Goal: Task Accomplishment & Management: Use online tool/utility

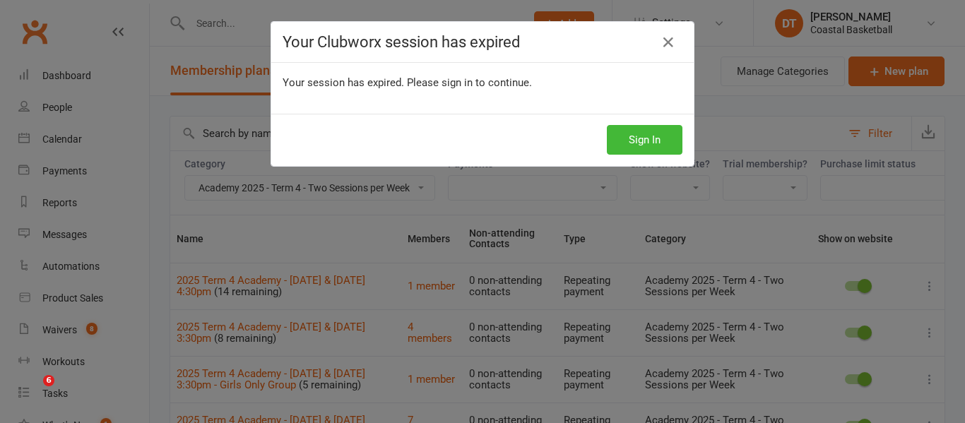
select select "20967"
select select "100"
click at [610, 141] on button "Sign In" at bounding box center [645, 140] width 76 height 30
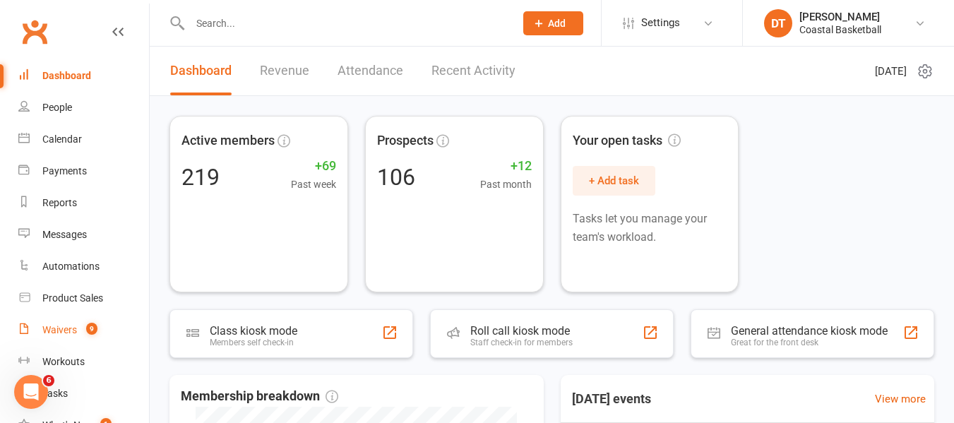
click at [56, 324] on div "Waivers" at bounding box center [59, 329] width 35 height 11
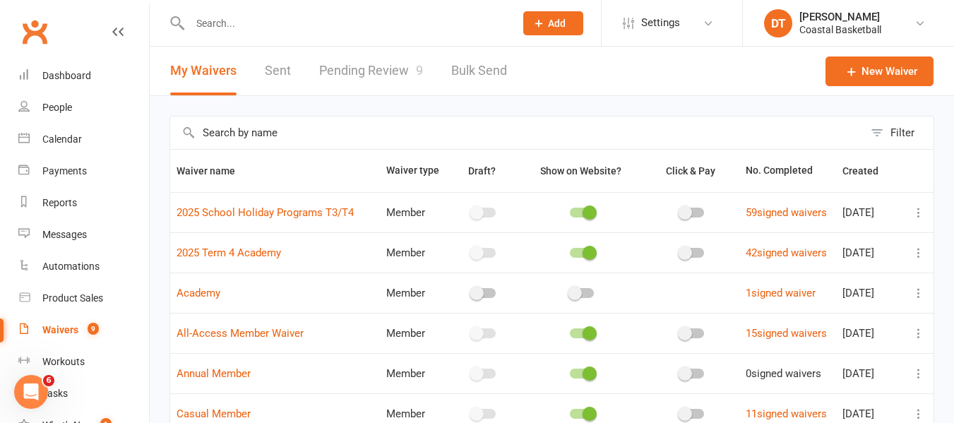
click at [362, 71] on link "Pending Review 9" at bounding box center [371, 71] width 104 height 49
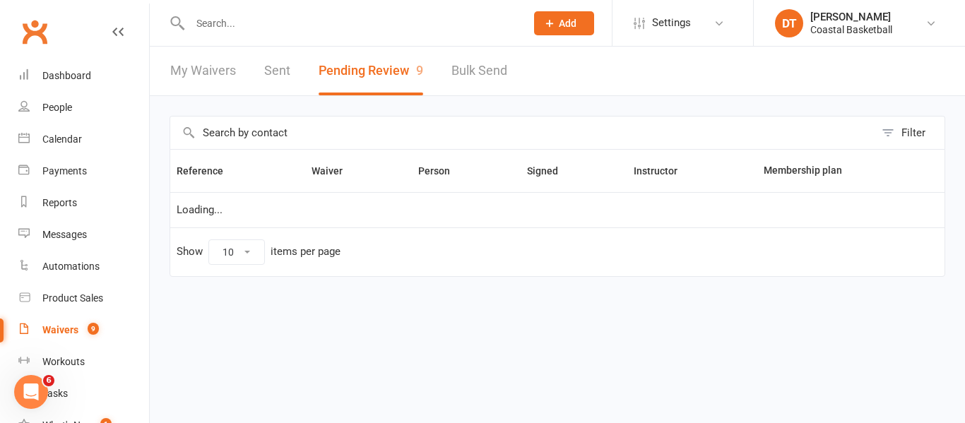
select select "50"
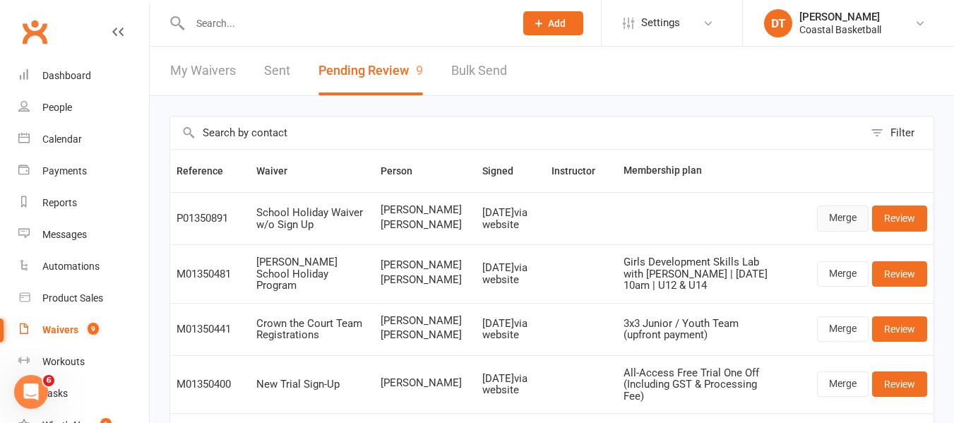
click at [848, 227] on link "Merge" at bounding box center [843, 218] width 52 height 25
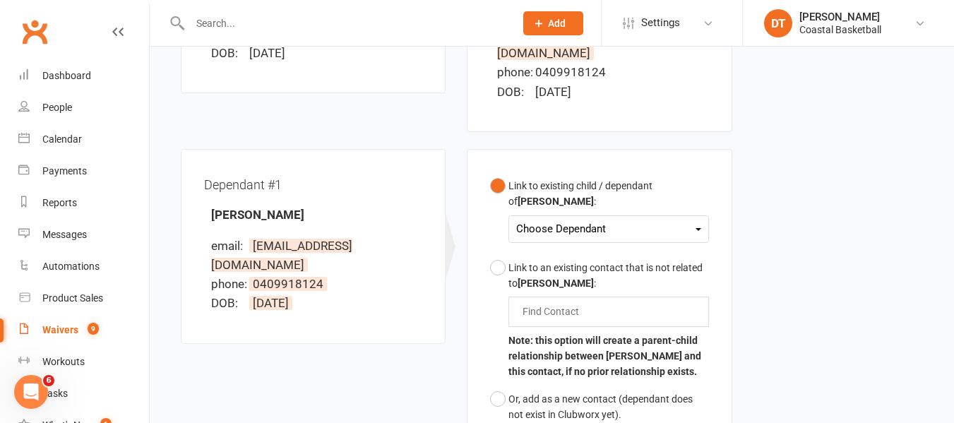
scroll to position [345, 0]
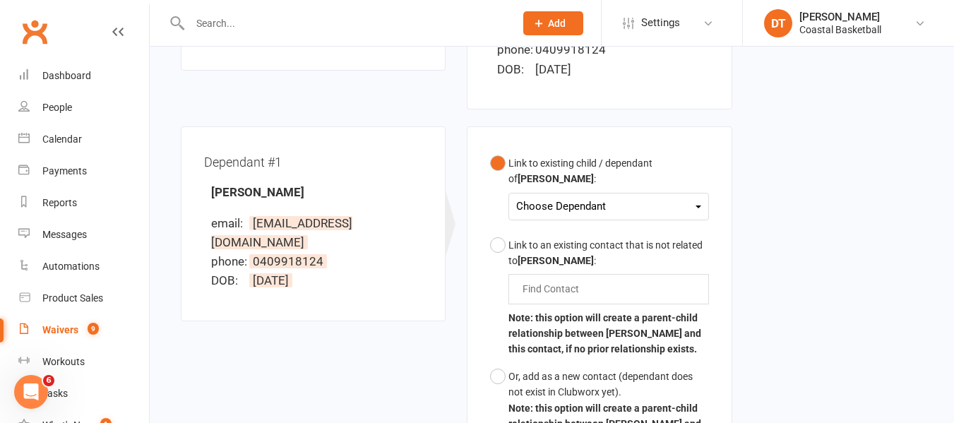
click at [693, 197] on div "Choose Dependant" at bounding box center [608, 206] width 184 height 19
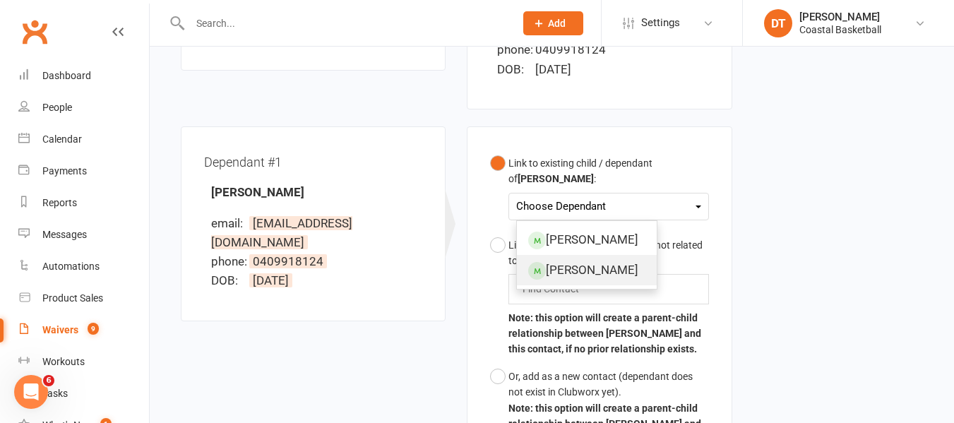
click at [586, 255] on link "[PERSON_NAME]" at bounding box center [587, 270] width 140 height 30
